Goal: Find specific page/section: Find specific page/section

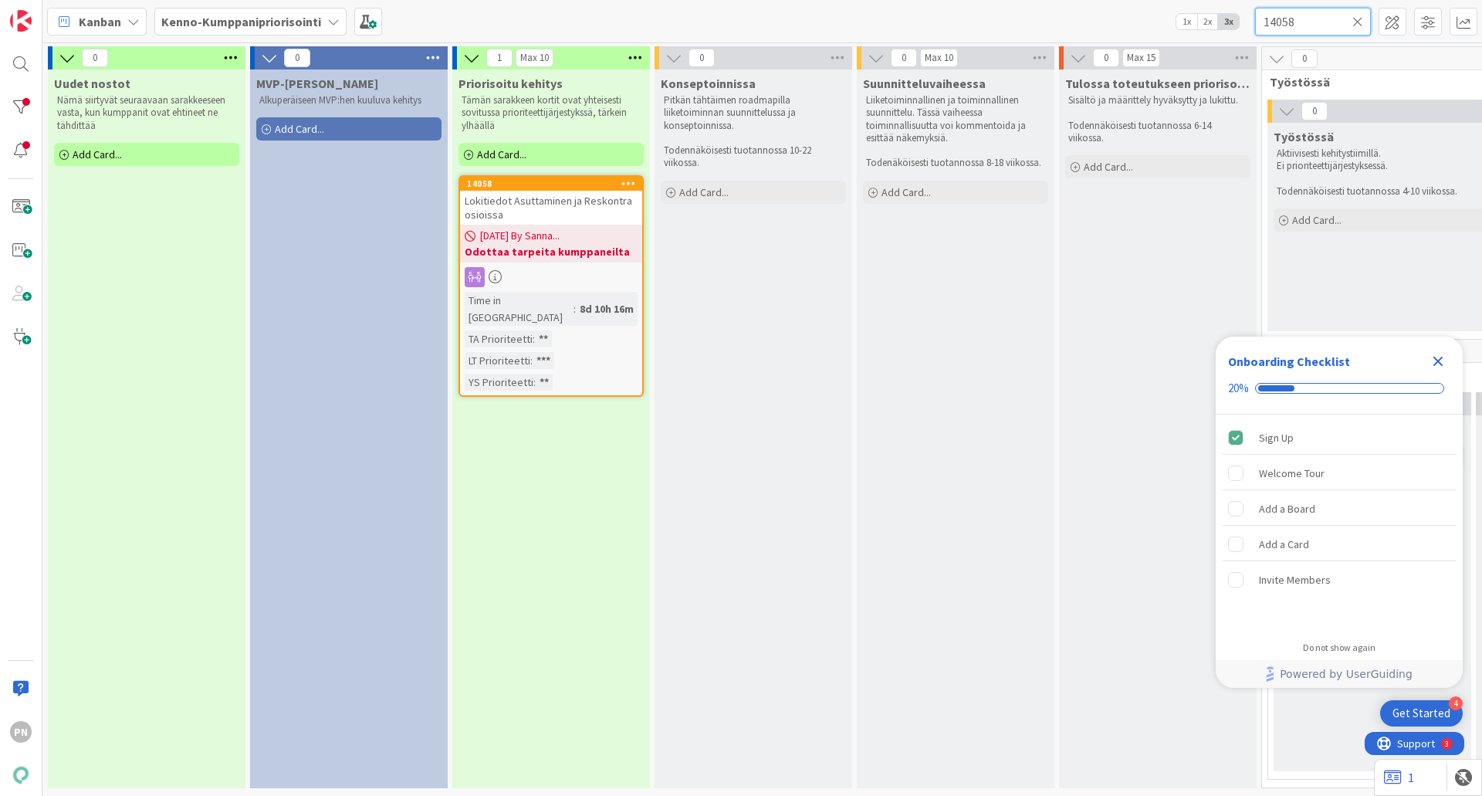
drag, startPoint x: 1301, startPoint y: 22, endPoint x: 1254, endPoint y: 10, distance: 47.9
click at [1254, 10] on div "Kanban Kenno-Kumppanipriorisointi 1x 2x 3x 14058" at bounding box center [762, 21] width 1440 height 42
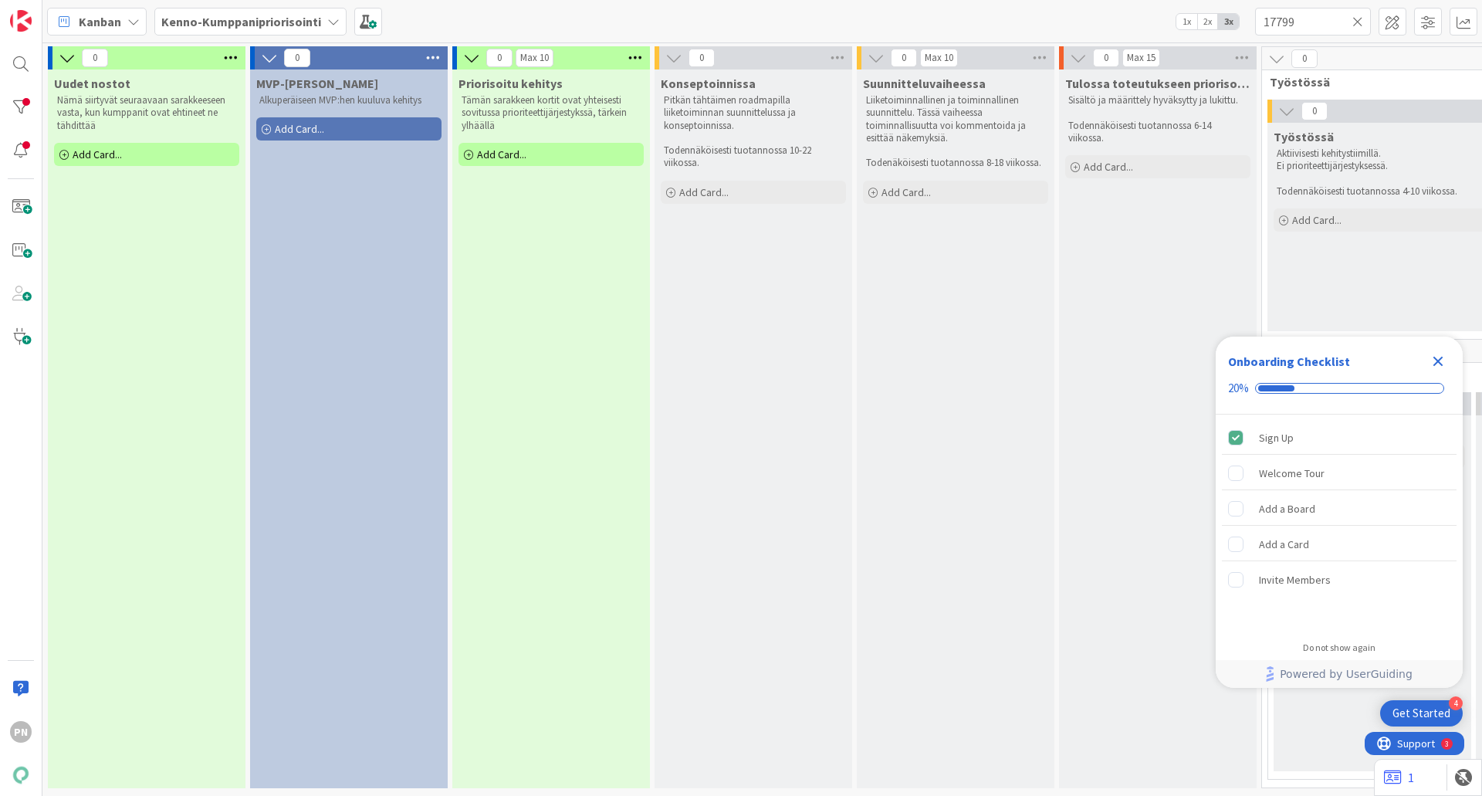
click at [1444, 358] on icon "Close Checklist" at bounding box center [1438, 361] width 19 height 19
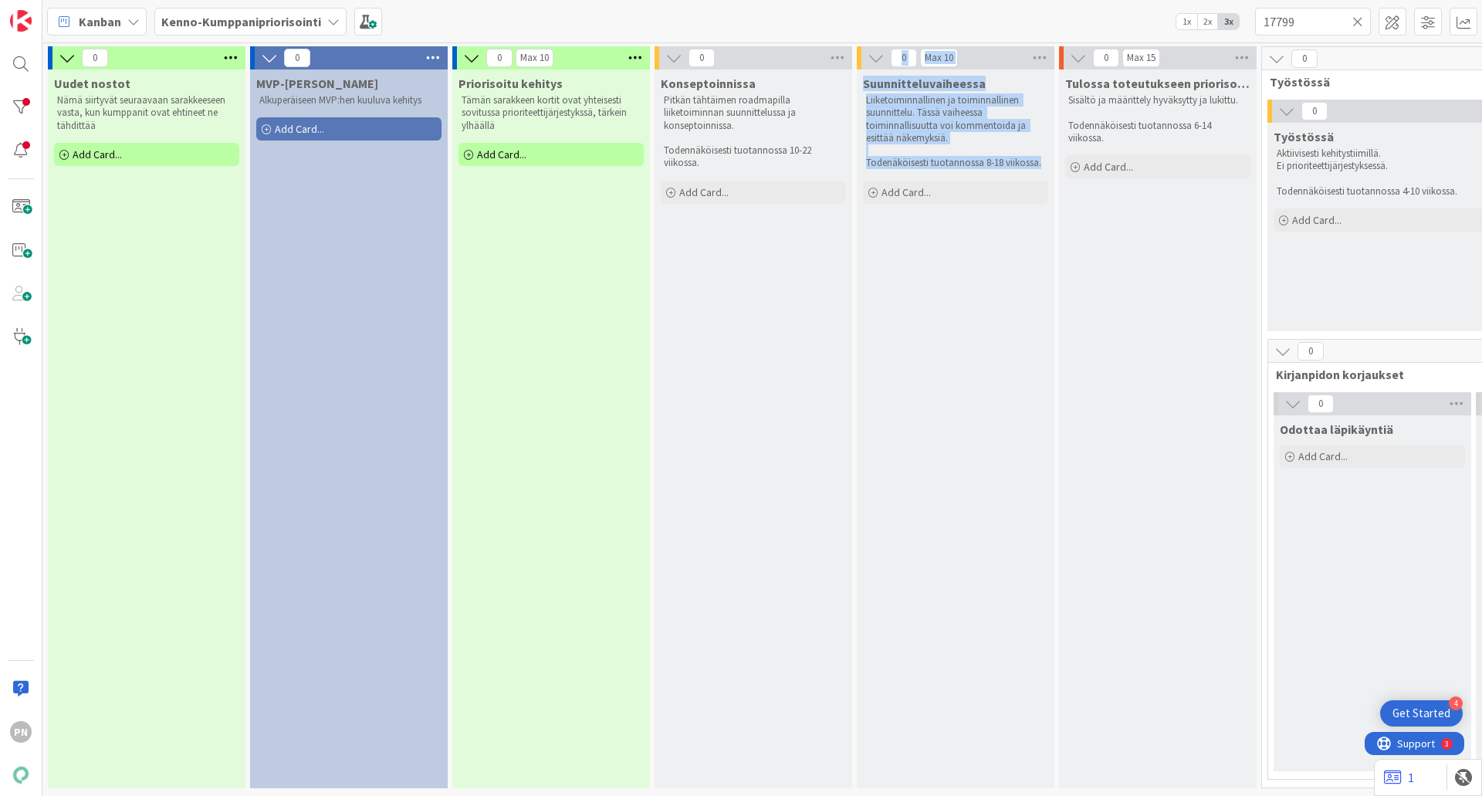
drag, startPoint x: 780, startPoint y: 781, endPoint x: 855, endPoint y: 775, distance: 75.1
click at [855, 775] on div "0 Uudet nostot Nämä siirtyvät seuraavaan sarakkeeseen vasta, kun kumppanit ovat…" at bounding box center [1313, 421] width 2534 height 750
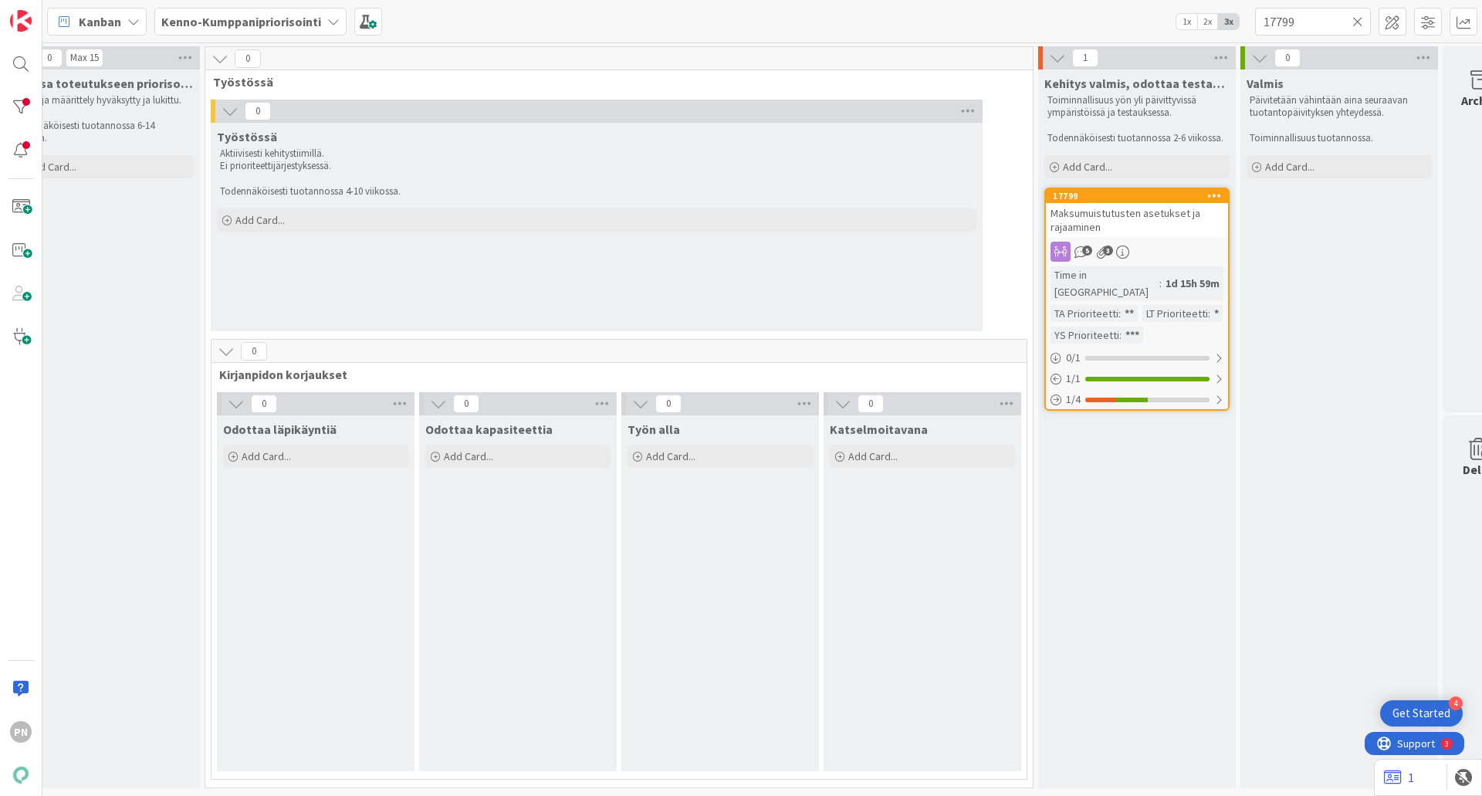
scroll to position [5, 1067]
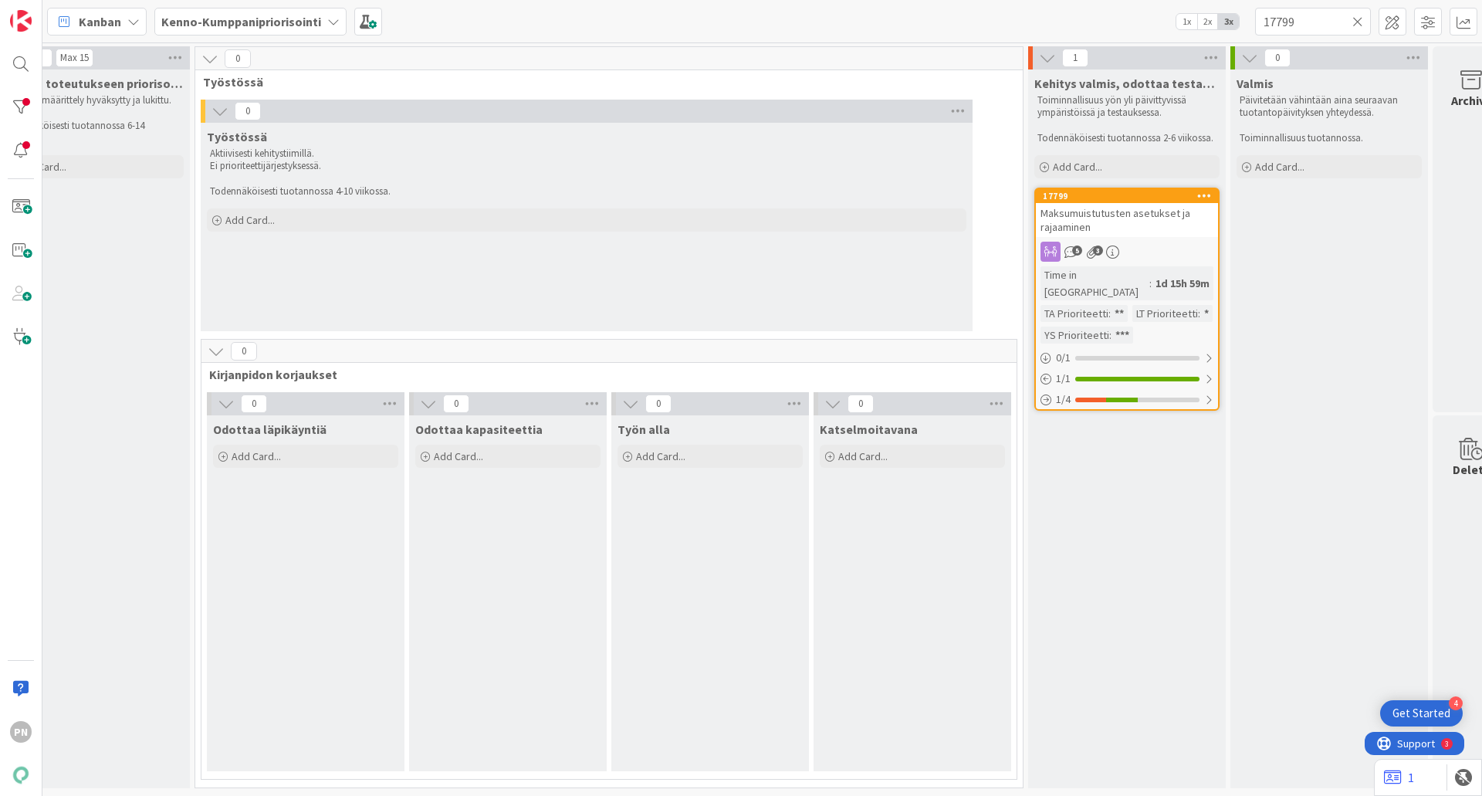
click at [1168, 242] on div "5 3" at bounding box center [1127, 252] width 182 height 20
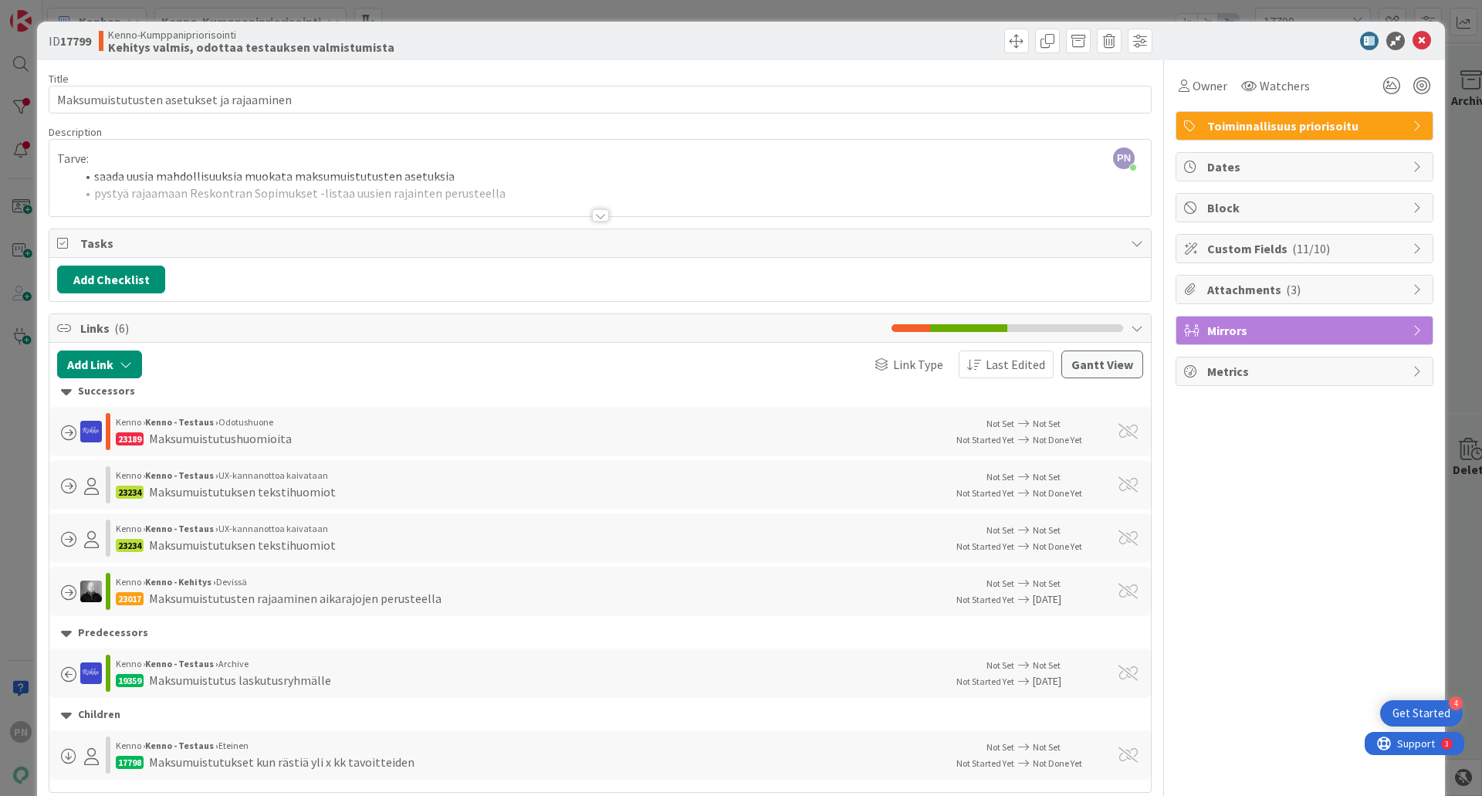
click at [593, 210] on div at bounding box center [600, 215] width 17 height 12
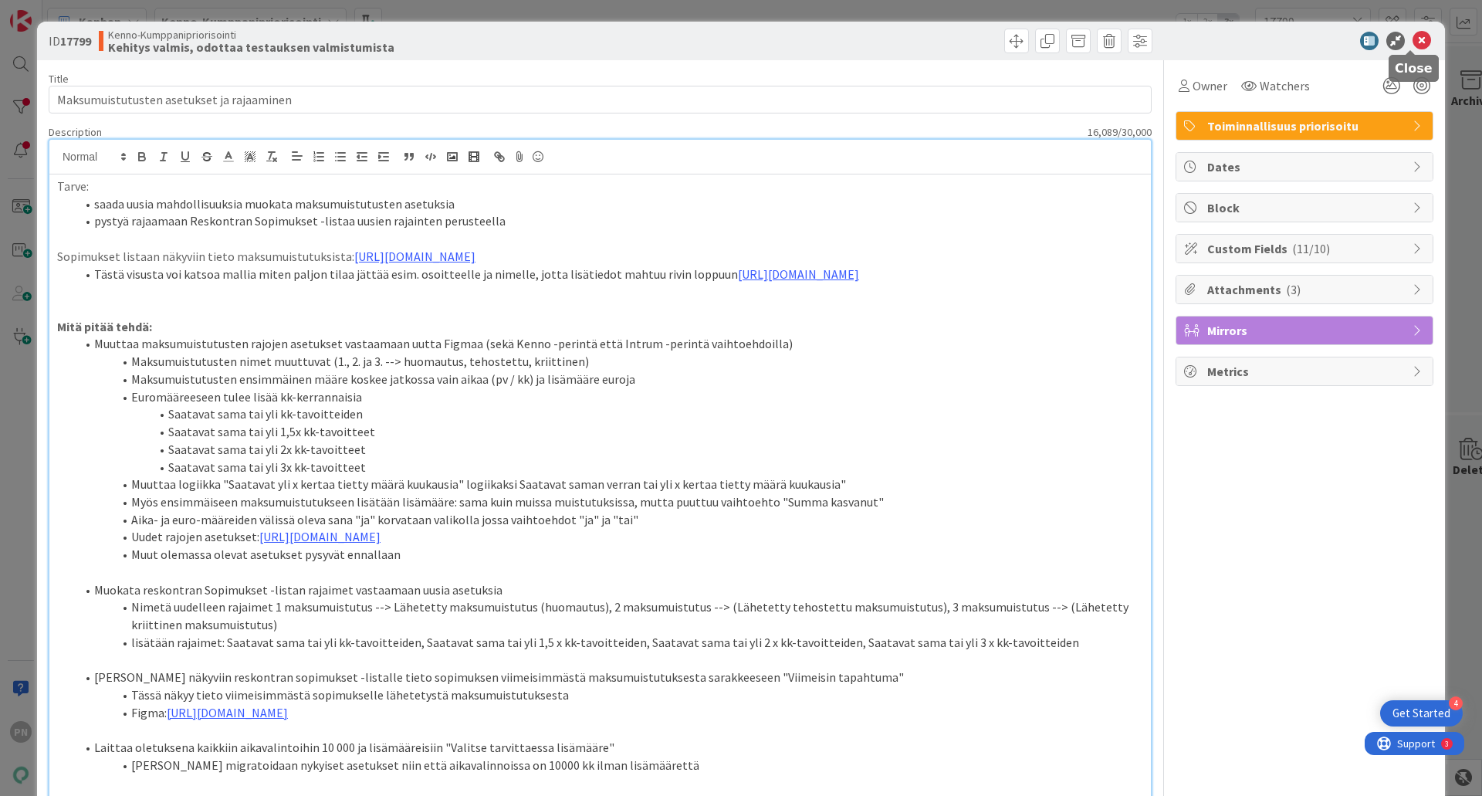
click at [1413, 39] on icon at bounding box center [1422, 41] width 19 height 19
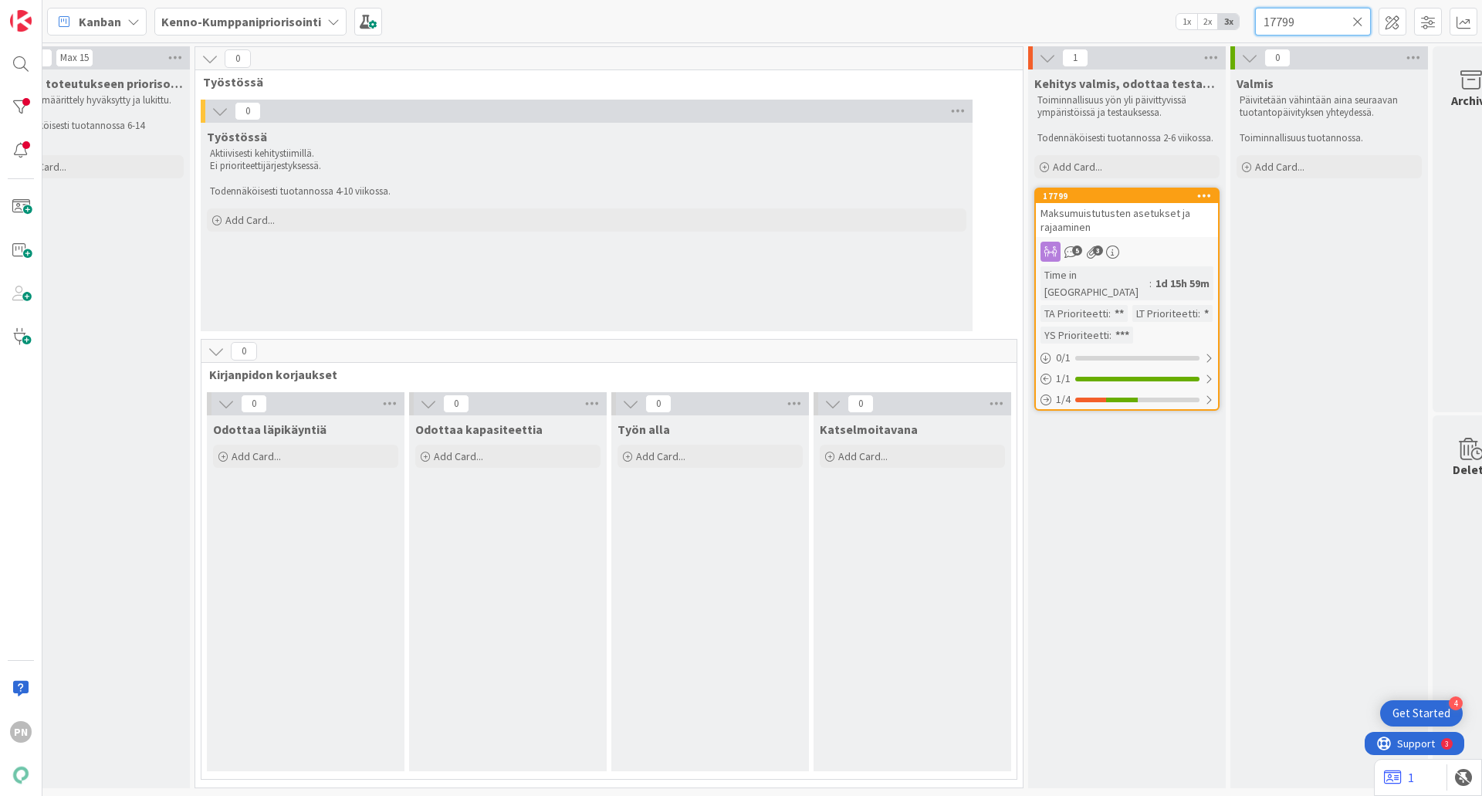
drag, startPoint x: 1297, startPoint y: 25, endPoint x: 1266, endPoint y: 16, distance: 32.2
click at [1266, 16] on input "17799" at bounding box center [1313, 22] width 116 height 28
paste input "22638"
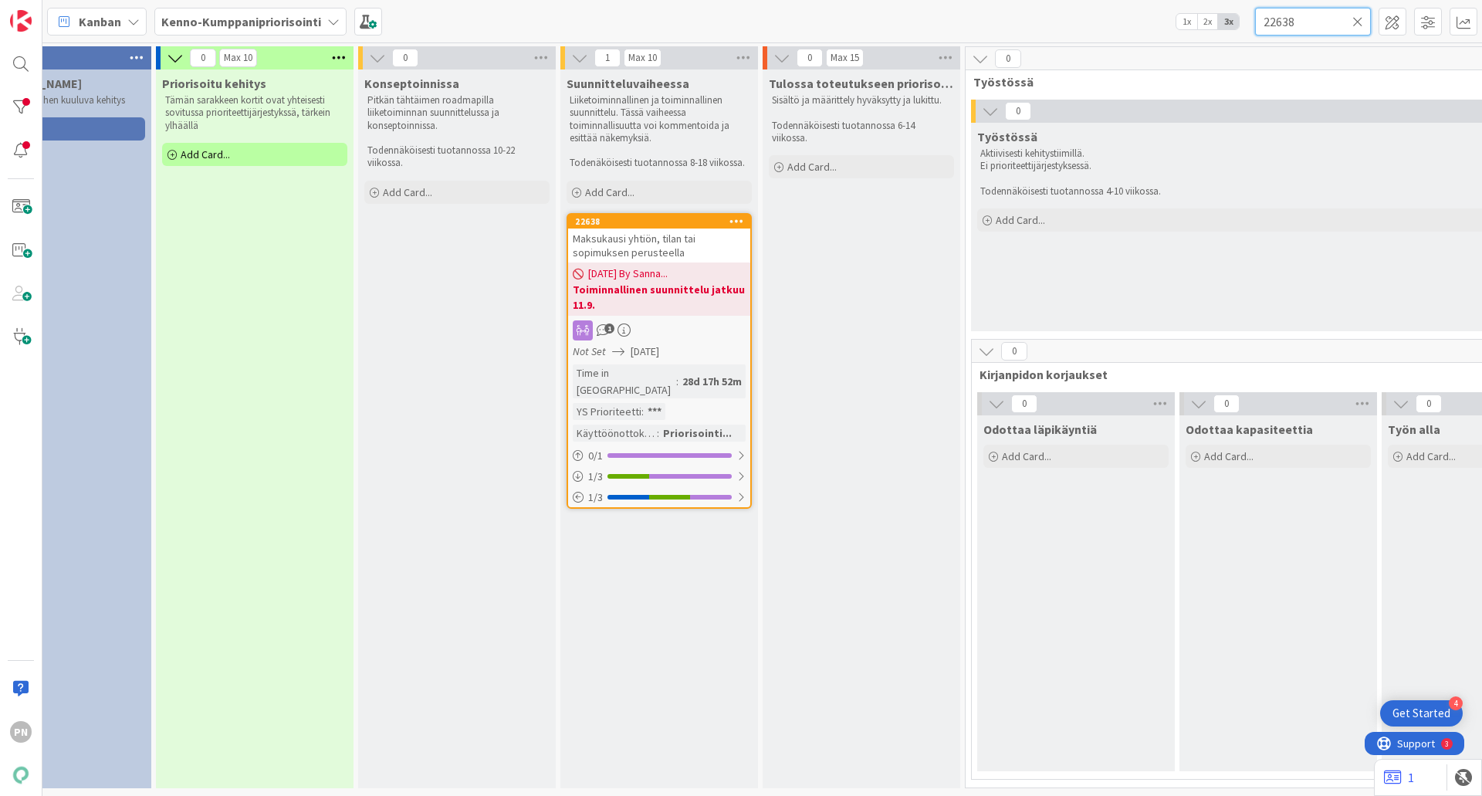
scroll to position [5, 279]
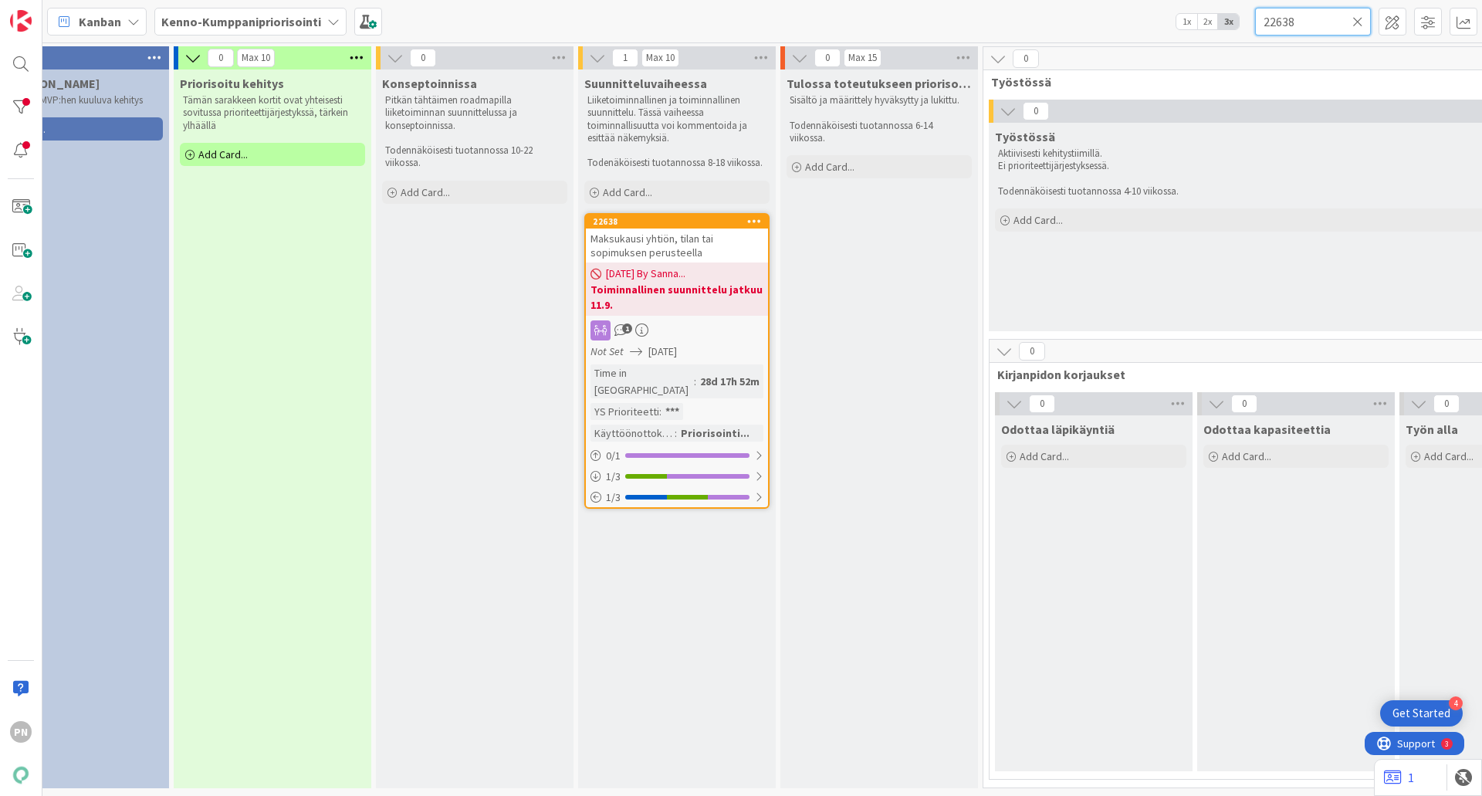
type input "22638"
click at [656, 329] on div "1" at bounding box center [677, 330] width 182 height 20
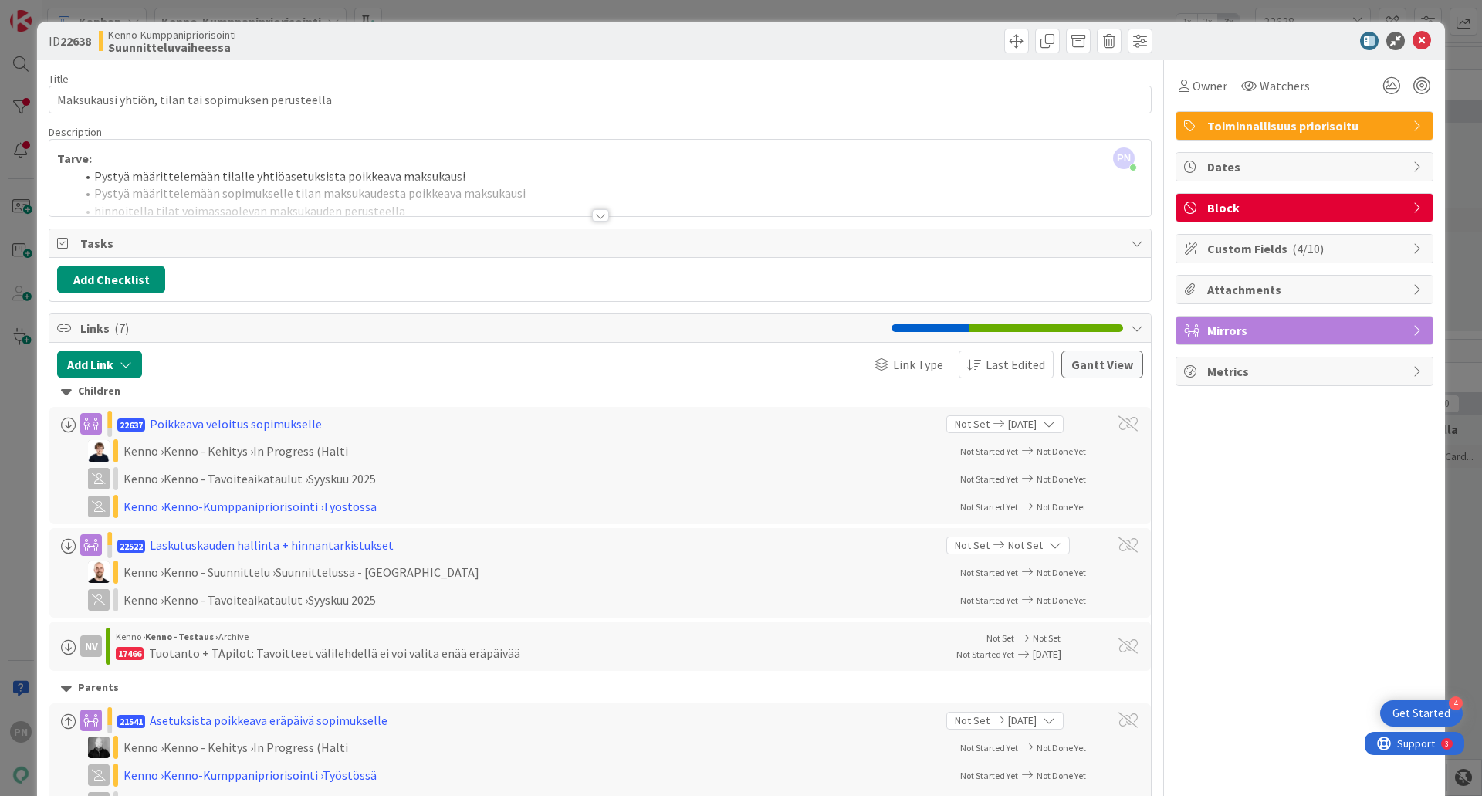
click at [592, 212] on div at bounding box center [600, 215] width 17 height 12
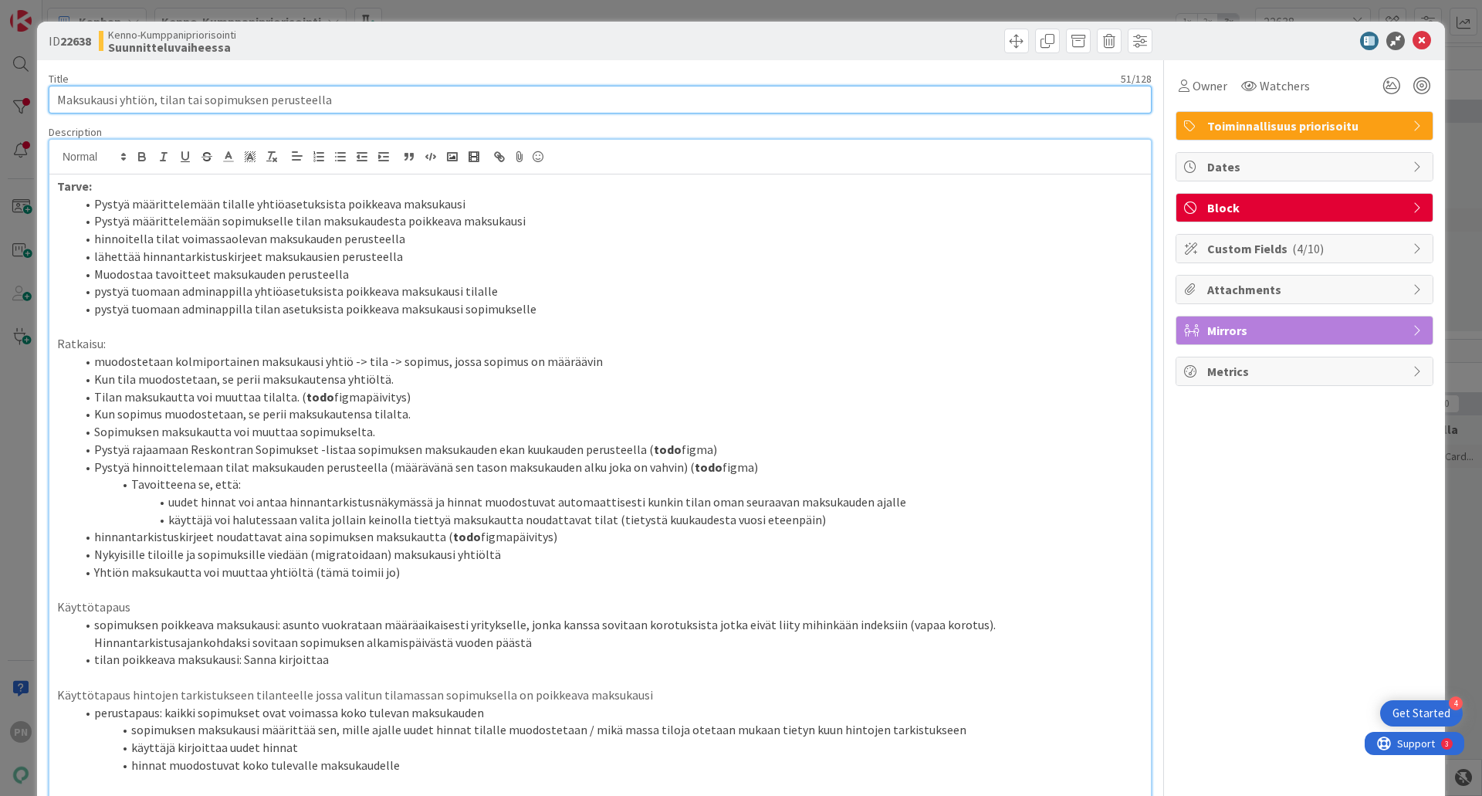
drag, startPoint x: 58, startPoint y: 105, endPoint x: 355, endPoint y: 100, distance: 297.3
click at [355, 100] on input "Maksukausi yhtiön, tilan tai sopimuksen perusteella" at bounding box center [600, 100] width 1103 height 28
